Goal: Communication & Community: Ask a question

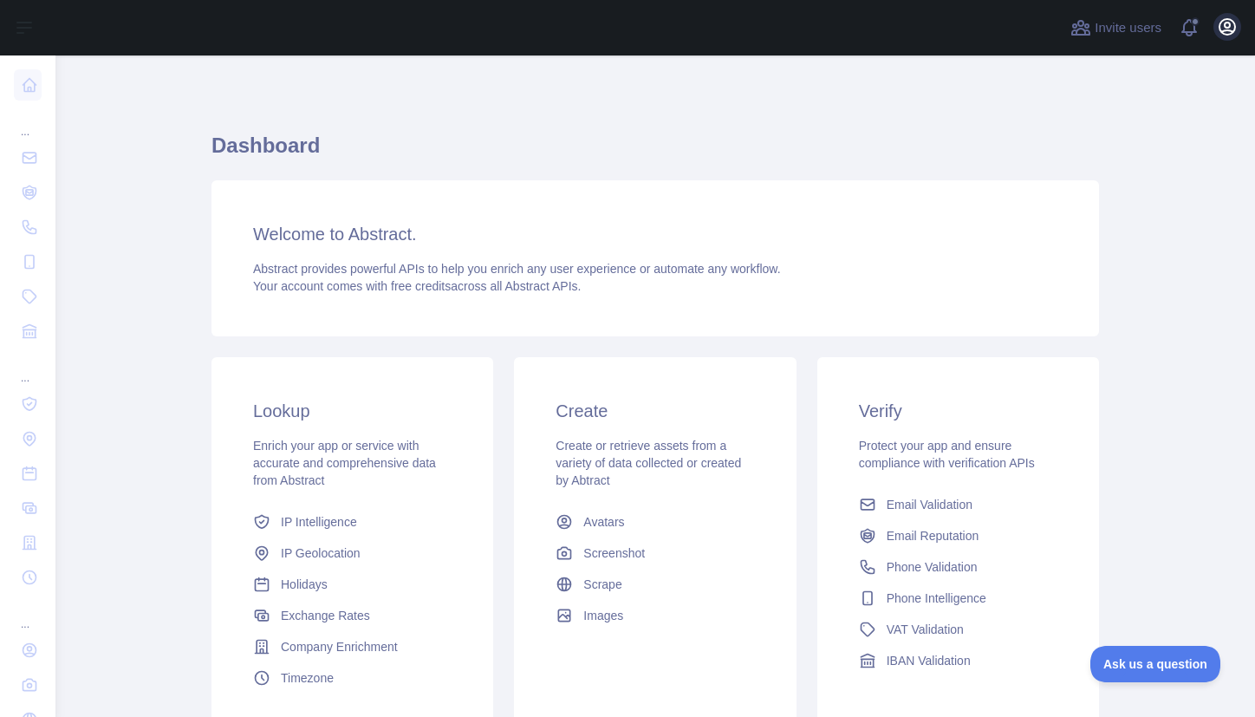
click at [1222, 25] on icon "button" at bounding box center [1227, 26] width 21 height 21
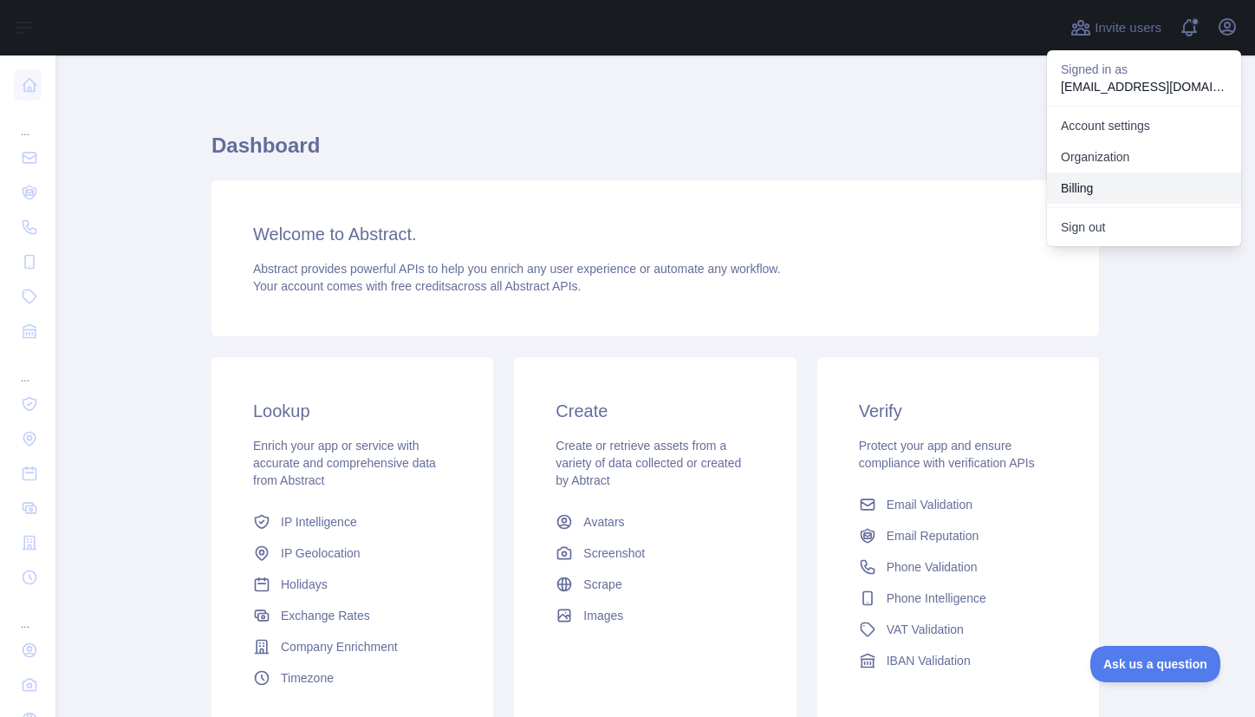
click at [1127, 185] on button "Billing" at bounding box center [1144, 187] width 194 height 31
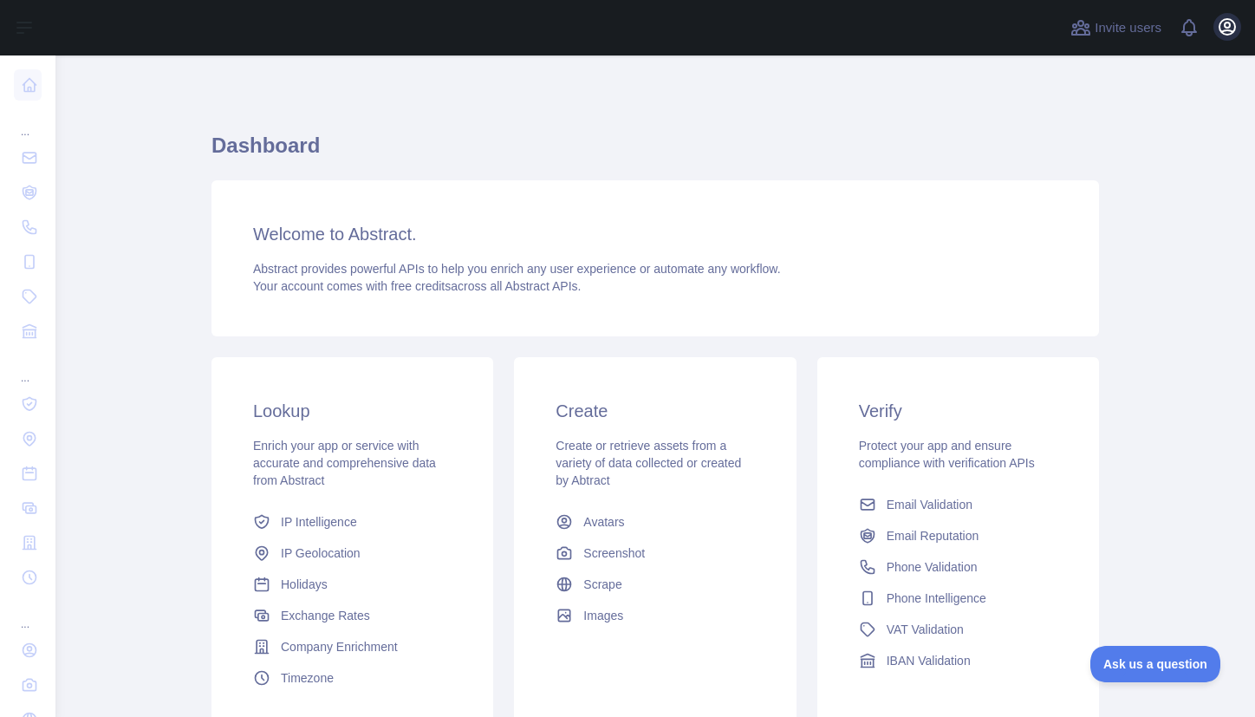
click at [1223, 29] on icon "button" at bounding box center [1227, 26] width 21 height 21
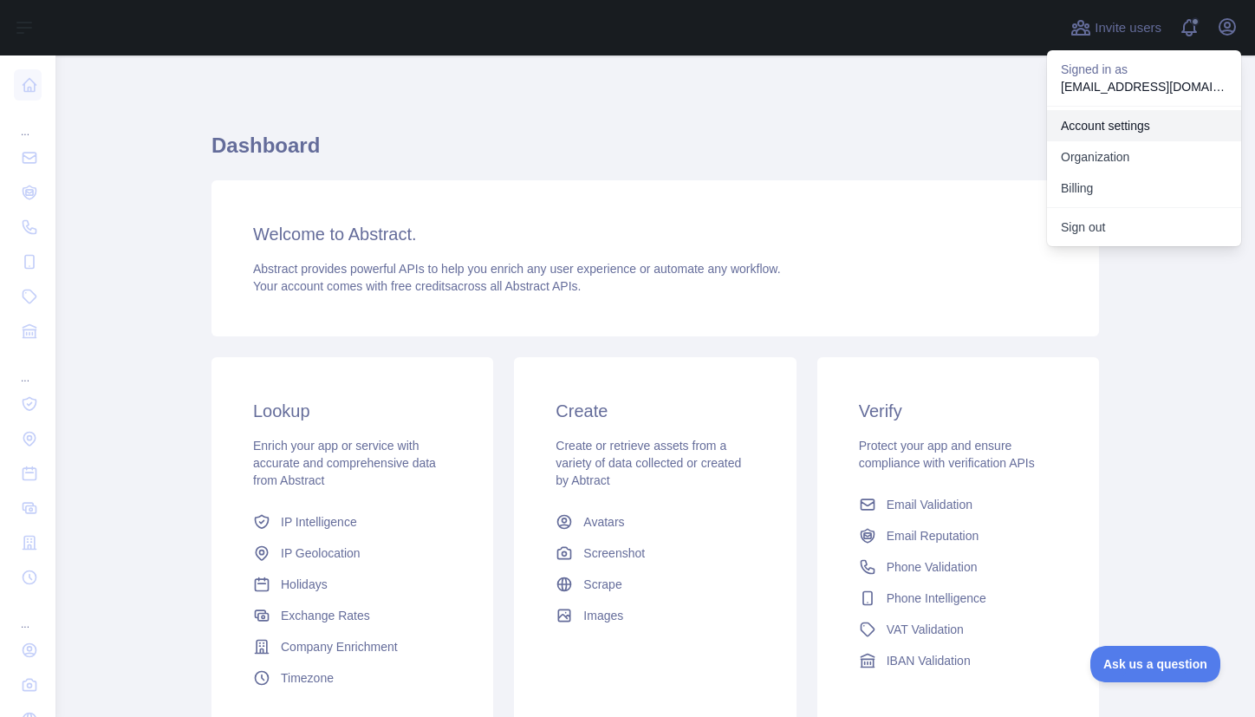
click at [1131, 123] on link "Account settings" at bounding box center [1144, 125] width 194 height 31
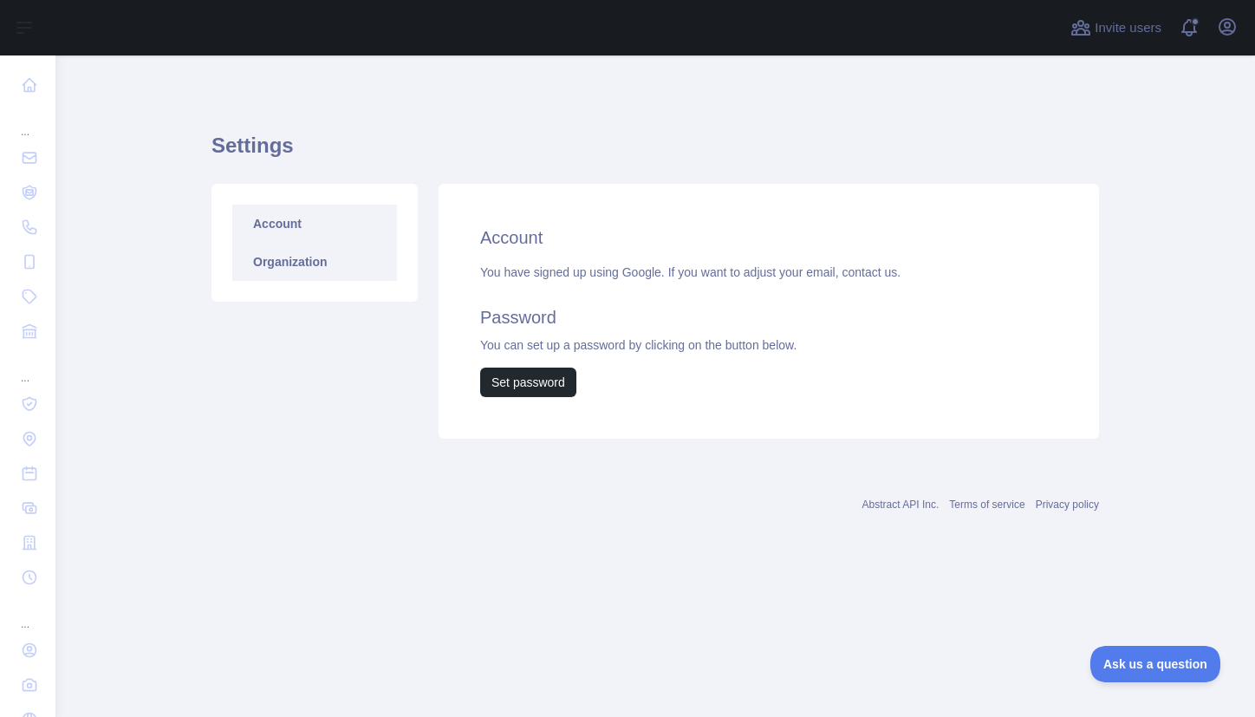
click at [302, 268] on link "Organization" at bounding box center [314, 262] width 165 height 38
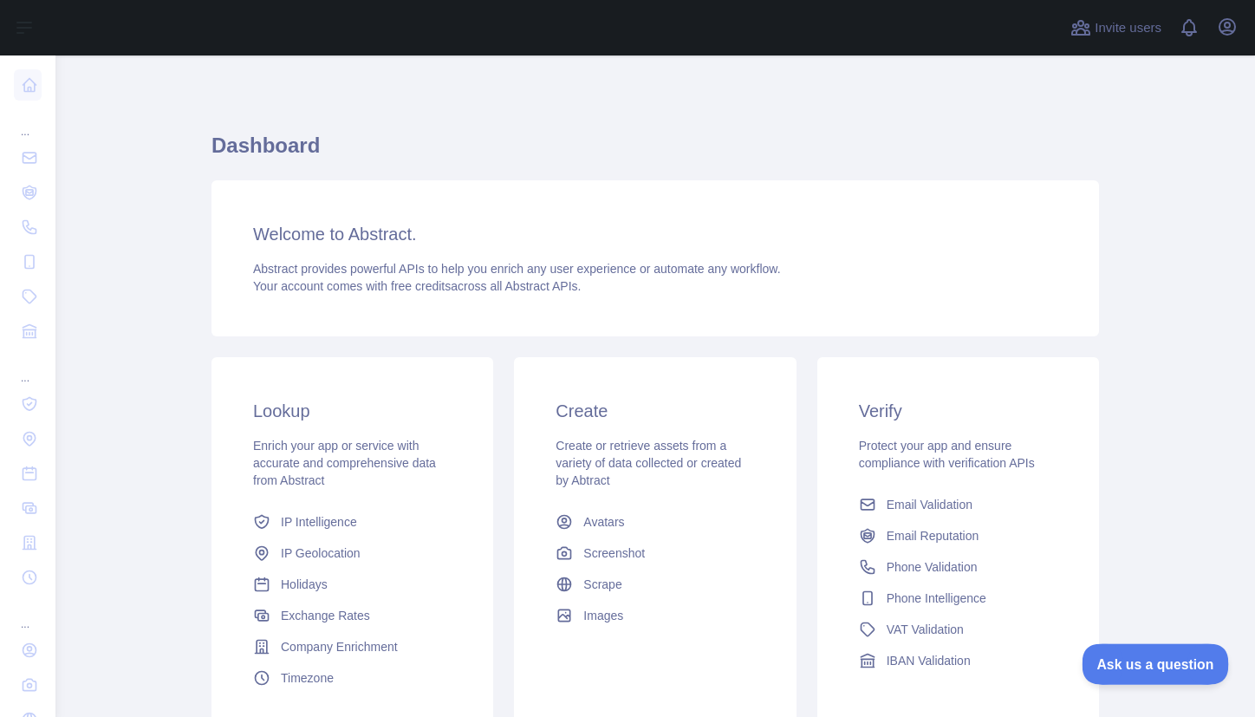
click at [1143, 662] on span "Ask us a question" at bounding box center [1147, 661] width 130 height 12
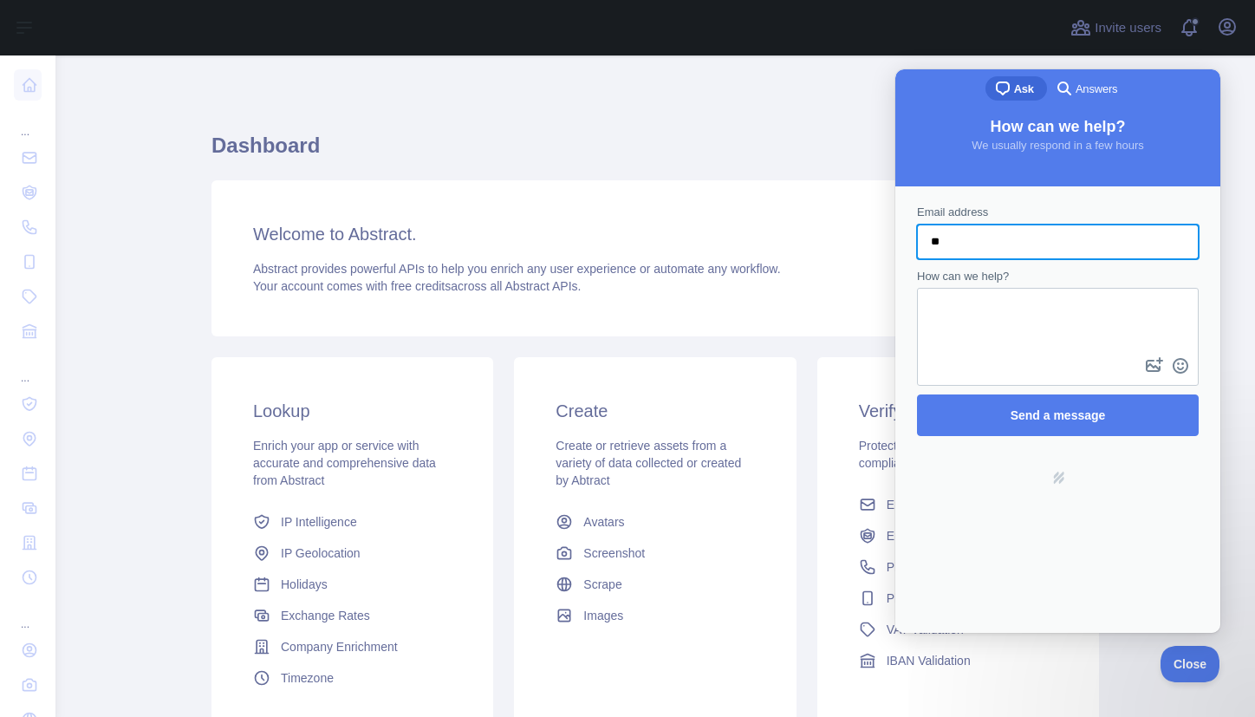
type input "*"
type input "**********"
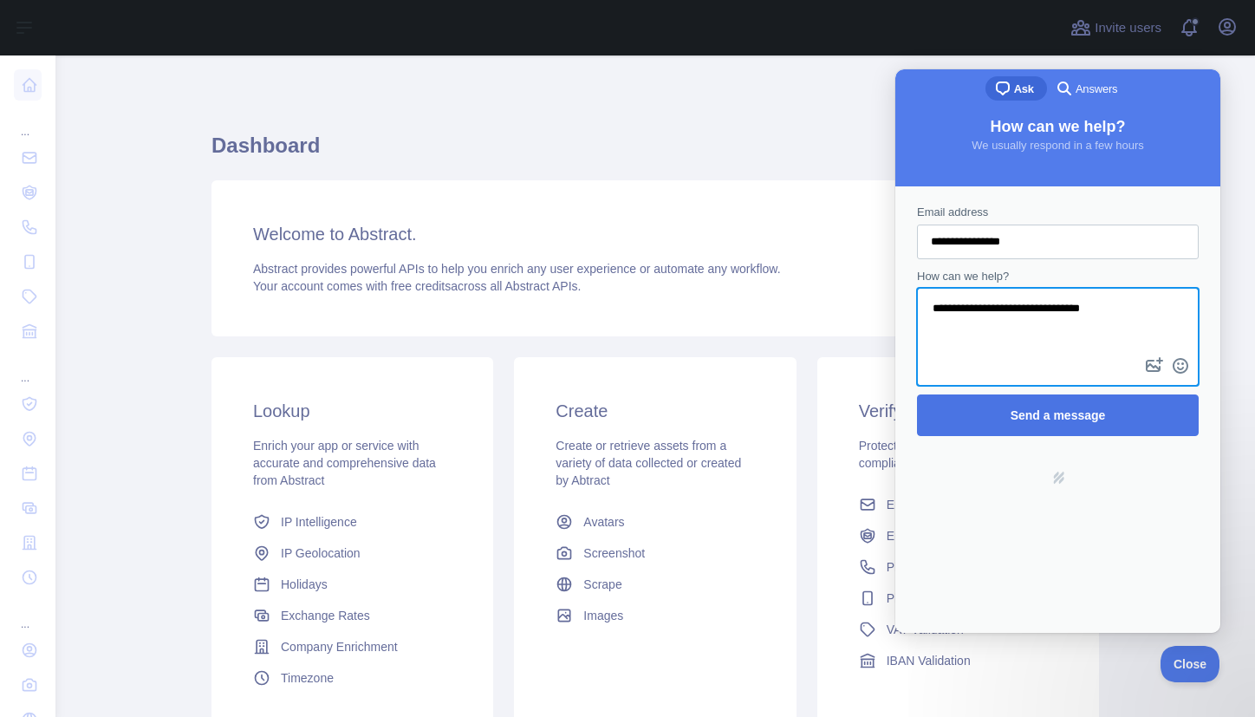
type textarea "**********"
click at [1091, 408] on span "Send a message" at bounding box center [1058, 415] width 95 height 14
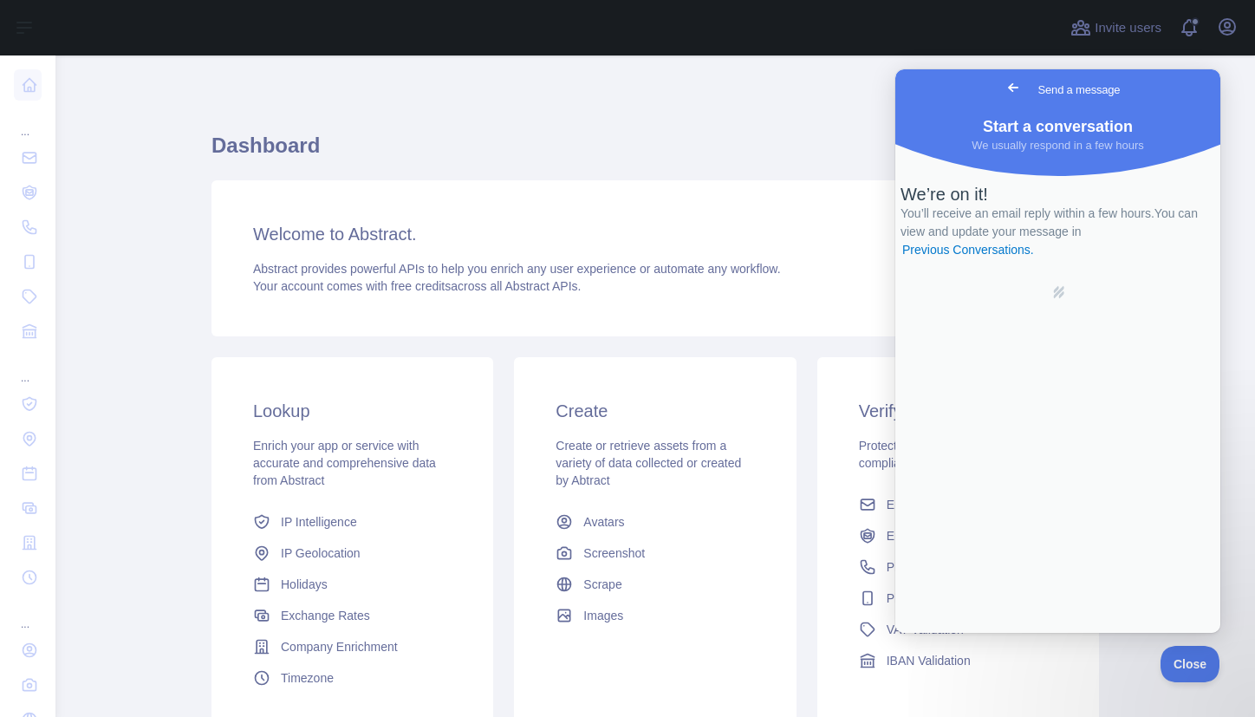
click at [1003, 87] on span "Go back" at bounding box center [1013, 87] width 21 height 21
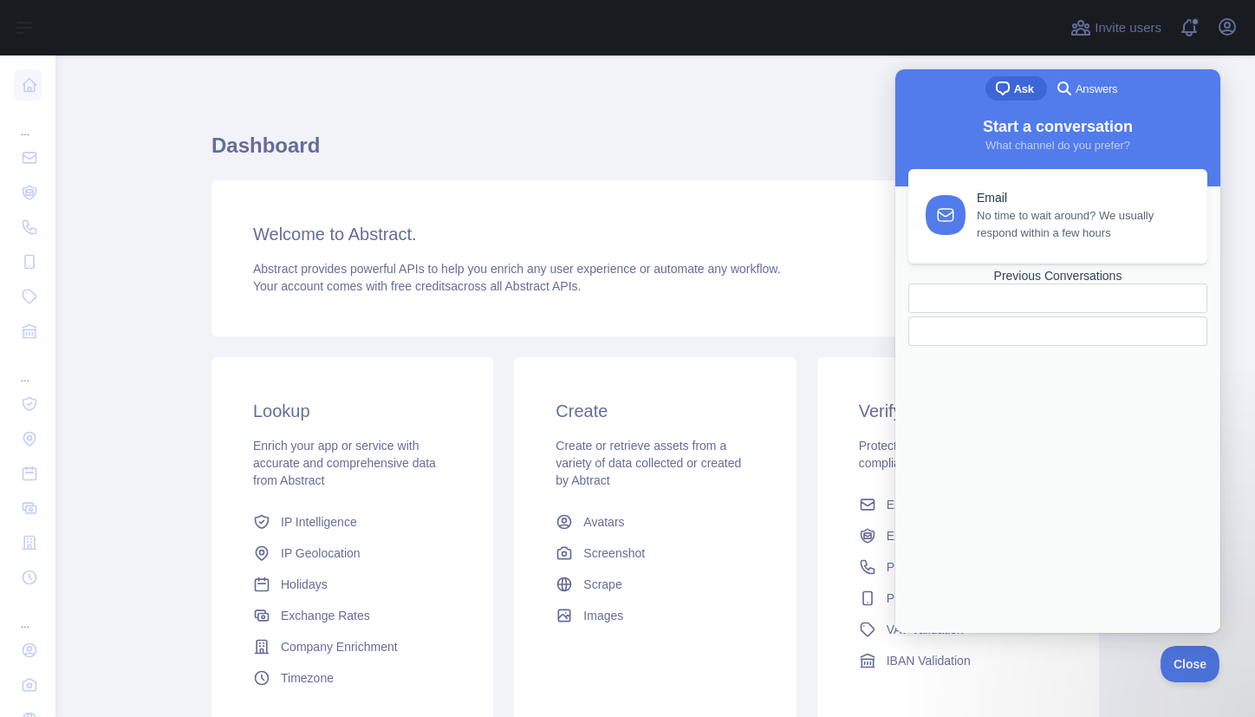
click at [801, 94] on div "Dashboard Welcome to Abstract. Abstract provides powerful APIs to help you enri…" at bounding box center [655, 459] width 888 height 808
